Goal: Information Seeking & Learning: Find specific fact

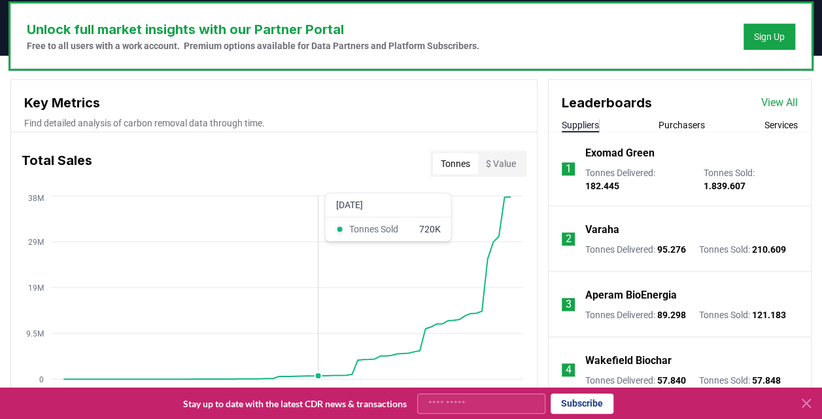
scroll to position [400, 0]
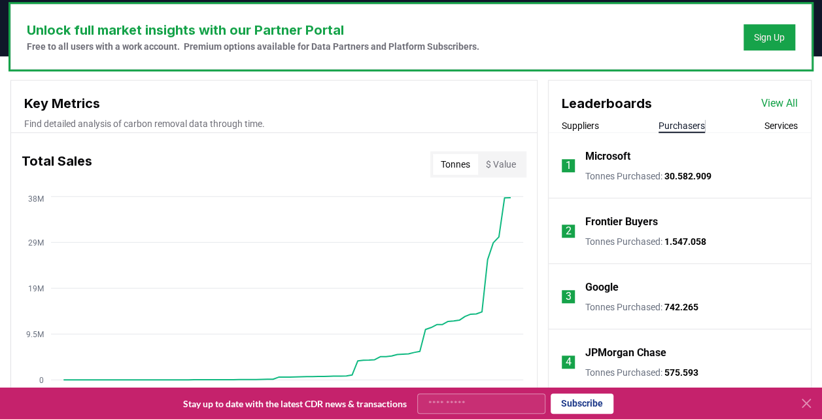
click at [684, 120] on button "Purchasers" at bounding box center [682, 125] width 46 height 13
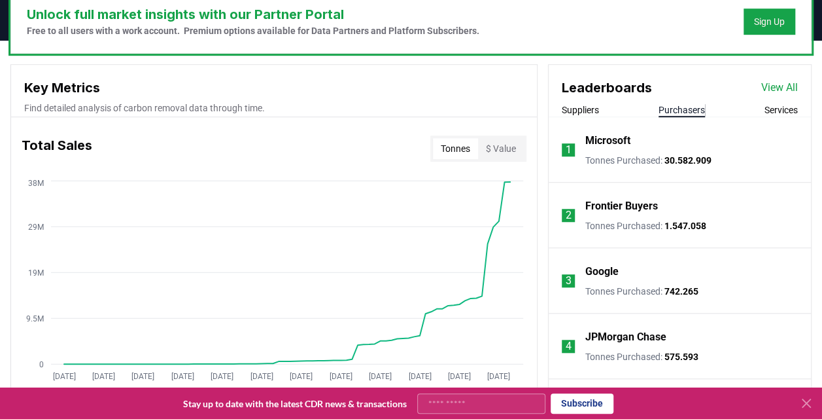
click at [794, 107] on button "Services" at bounding box center [781, 109] width 33 height 13
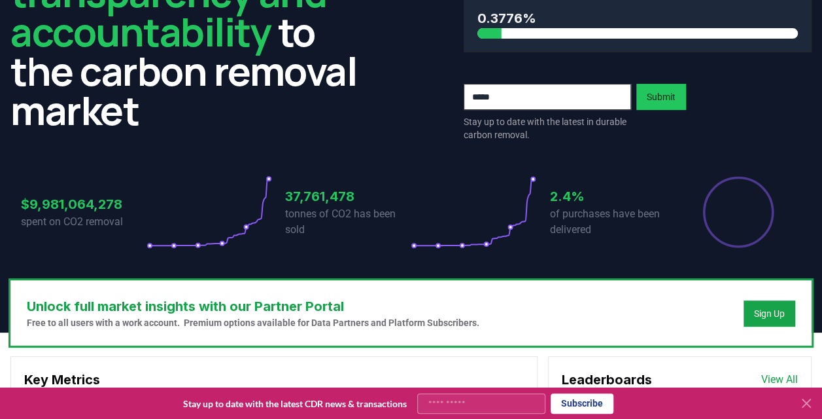
scroll to position [0, 0]
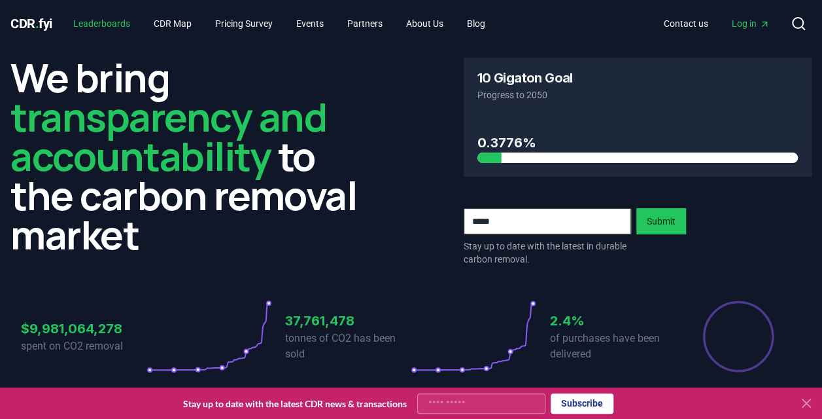
click at [124, 25] on link "Leaderboards" at bounding box center [102, 24] width 78 height 24
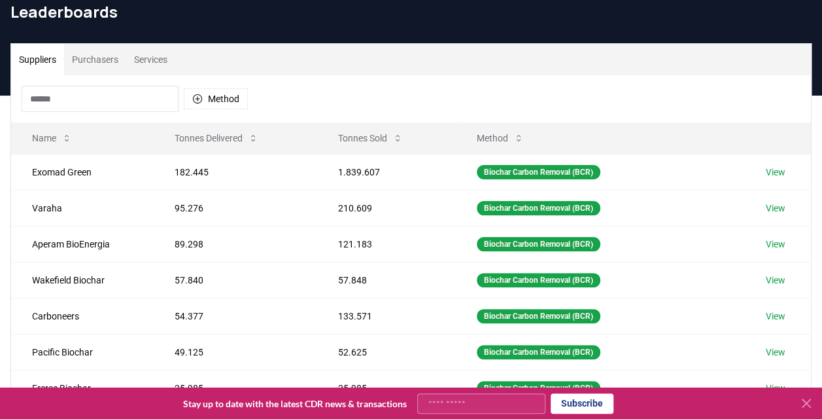
scroll to position [58, 0]
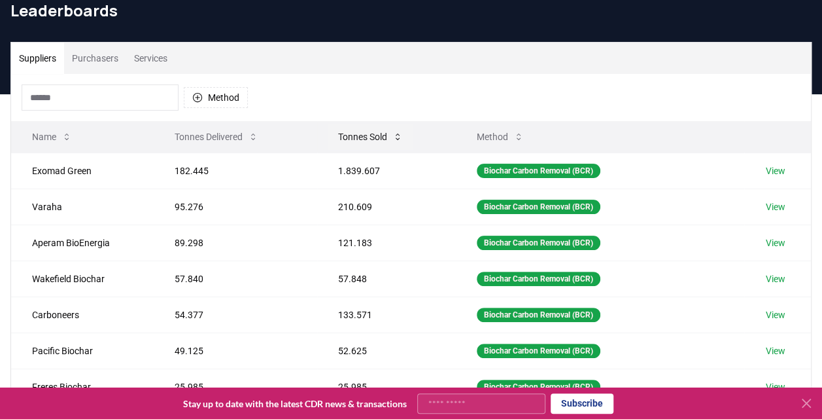
click at [361, 141] on button "Tonnes Sold" at bounding box center [371, 137] width 86 height 26
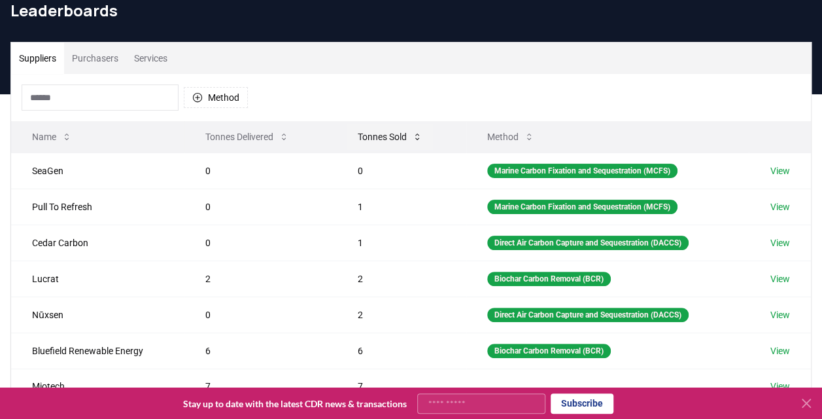
click at [361, 141] on button "Tonnes Sold" at bounding box center [390, 137] width 86 height 26
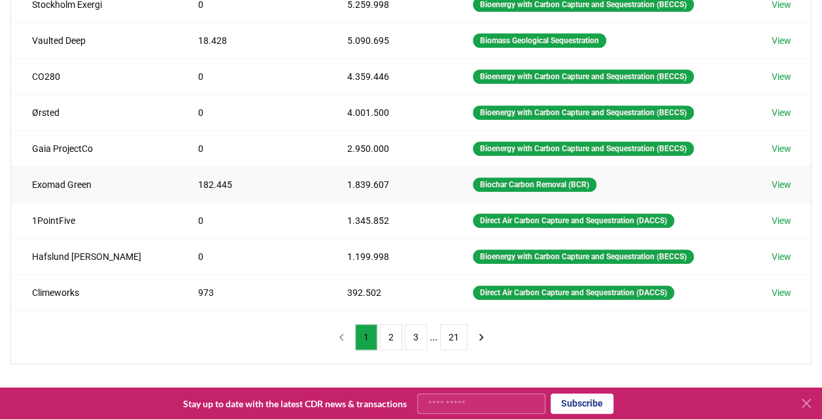
scroll to position [272, 0]
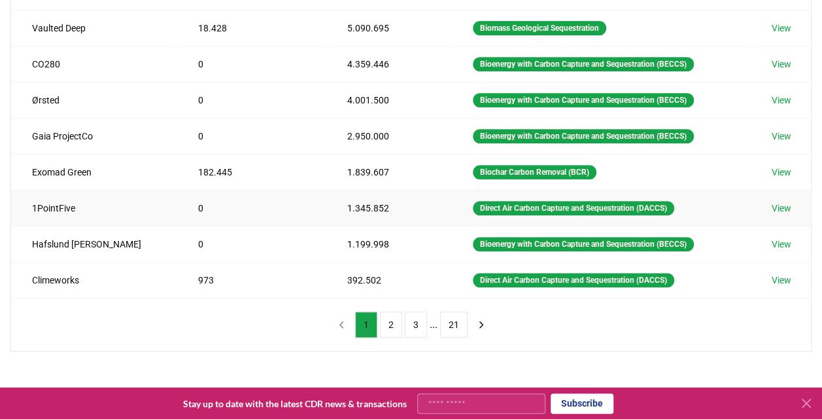
click at [53, 200] on td "1PointFive" at bounding box center [94, 208] width 166 height 36
copy td "1PointFive"
